Goal: Transaction & Acquisition: Purchase product/service

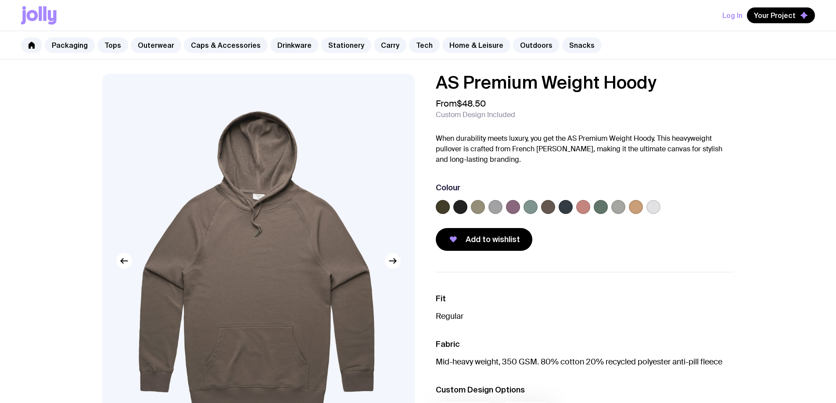
click at [465, 214] on label at bounding box center [460, 207] width 14 height 14
click at [0, 0] on input "radio" at bounding box center [0, 0] width 0 height 0
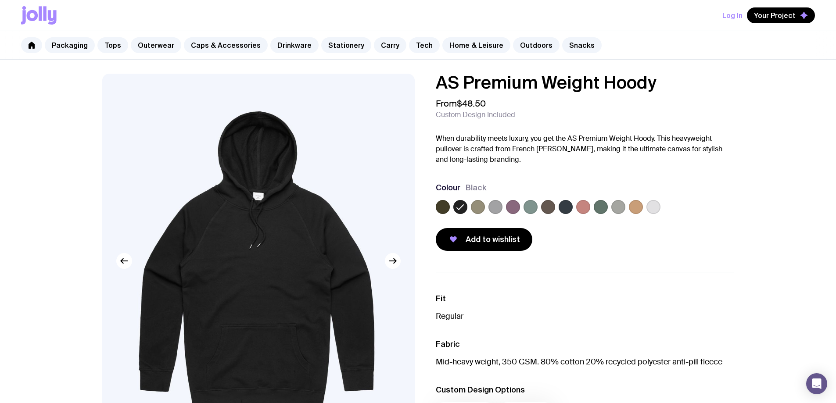
click at [285, 218] on img at bounding box center [256, 261] width 309 height 375
click at [694, 218] on div at bounding box center [585, 209] width 298 height 18
click at [661, 214] on label at bounding box center [654, 207] width 14 height 14
click at [0, 0] on input "radio" at bounding box center [0, 0] width 0 height 0
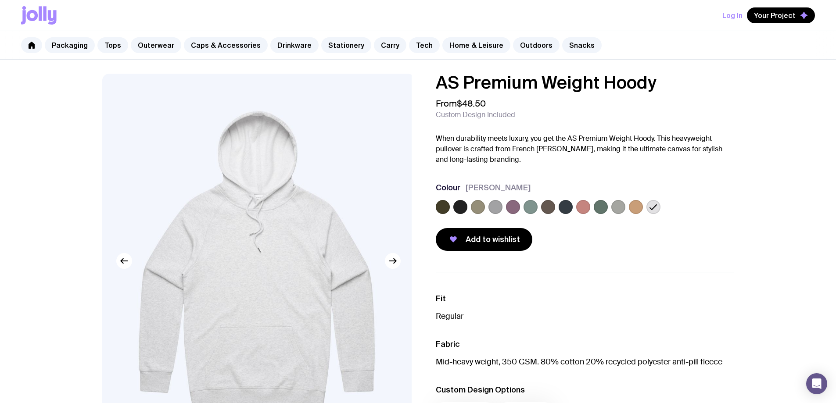
click at [573, 214] on label at bounding box center [566, 207] width 14 height 14
click at [0, 0] on input "radio" at bounding box center [0, 0] width 0 height 0
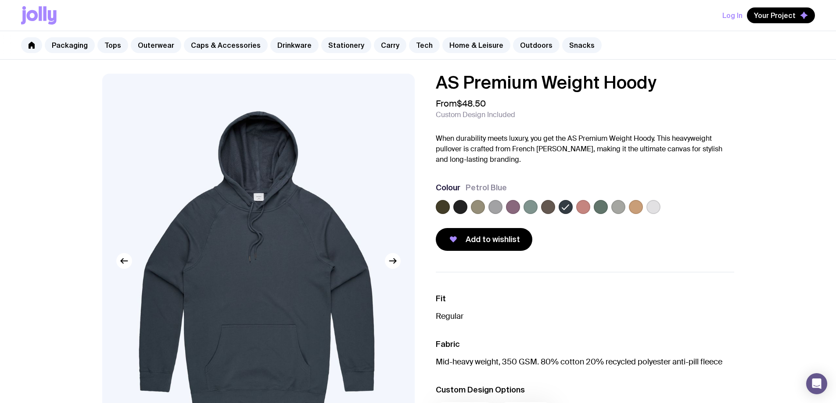
click at [282, 241] on img at bounding box center [256, 261] width 309 height 375
drag, startPoint x: 282, startPoint y: 241, endPoint x: 462, endPoint y: 223, distance: 180.4
click at [462, 214] on label at bounding box center [460, 207] width 14 height 14
click at [0, 0] on input "radio" at bounding box center [0, 0] width 0 height 0
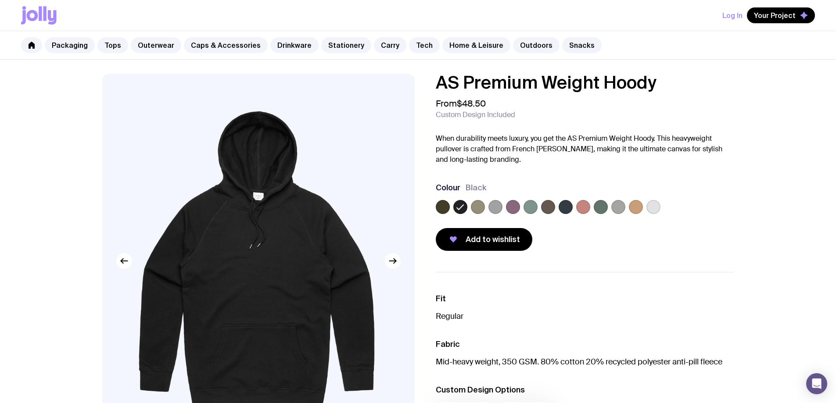
click at [555, 214] on label at bounding box center [548, 207] width 14 height 14
click at [0, 0] on input "radio" at bounding box center [0, 0] width 0 height 0
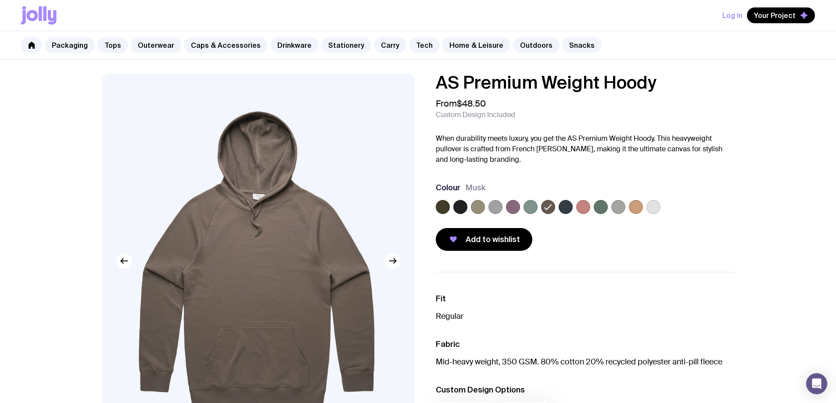
click at [573, 214] on label at bounding box center [566, 207] width 14 height 14
click at [0, 0] on input "radio" at bounding box center [0, 0] width 0 height 0
